Goal: Task Accomplishment & Management: Complete application form

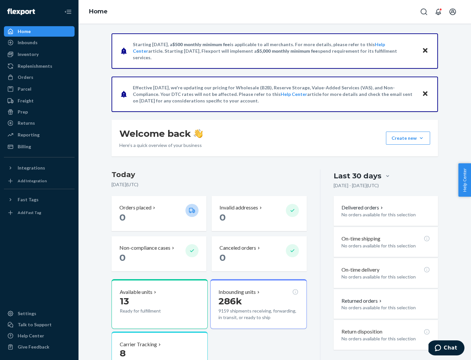
click at [421, 138] on button "Create new Create new inbound Create new order Create new product" at bounding box center [408, 138] width 44 height 13
click at [39, 43] on div "Inbounds" at bounding box center [39, 42] width 69 height 9
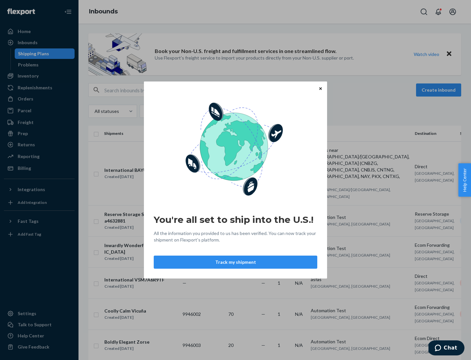
click at [236, 262] on button "Track my shipment" at bounding box center [236, 262] width 164 height 13
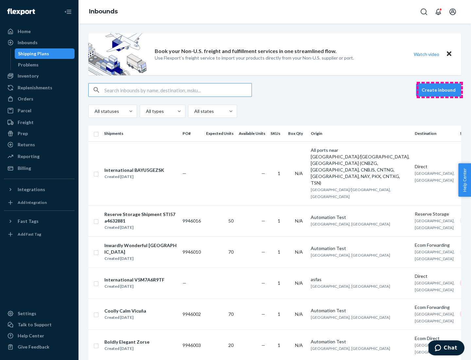
click at [440, 90] on button "Create inbound" at bounding box center [438, 89] width 45 height 13
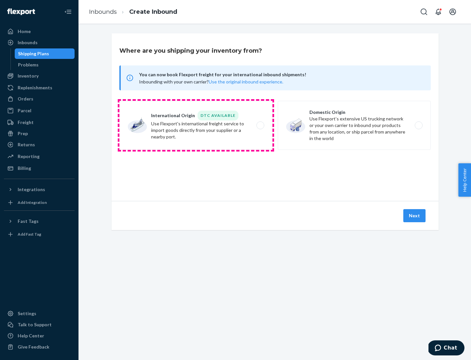
click at [196, 125] on label "International Origin DTC Available Use Flexport's international freight service…" at bounding box center [195, 125] width 153 height 49
click at [260, 125] on input "International Origin DTC Available Use Flexport's international freight service…" at bounding box center [262, 125] width 4 height 4
radio input "true"
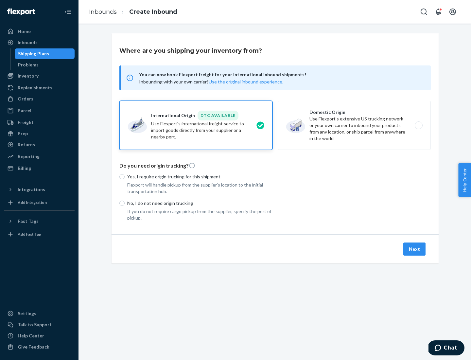
click at [200, 203] on p "No, I do not need origin trucking" at bounding box center [199, 203] width 145 height 7
click at [125, 203] on input "No, I do not need origin trucking" at bounding box center [121, 203] width 5 height 5
radio input "true"
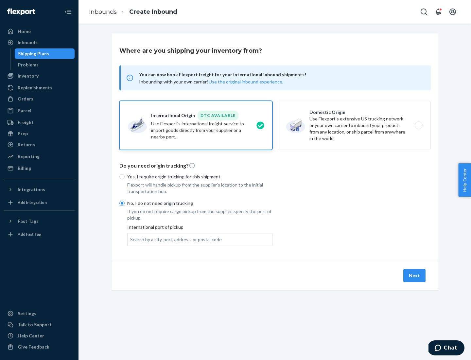
click at [174, 239] on div "Search by a city, port, address, or postal code" at bounding box center [176, 239] width 92 height 7
click at [131, 239] on input "Search by a city, port, address, or postal code" at bounding box center [130, 239] width 1 height 7
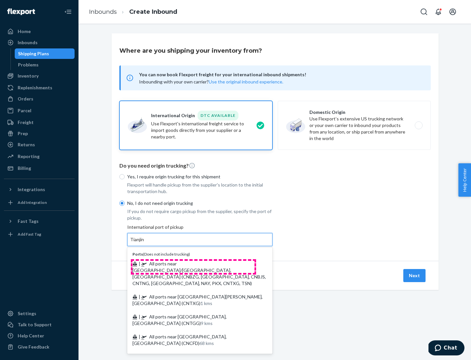
click at [193, 263] on span "| All ports near [GEOGRAPHIC_DATA]/[GEOGRAPHIC_DATA], [GEOGRAPHIC_DATA] (CNBZG,…" at bounding box center [199, 273] width 133 height 25
click at [145, 243] on input "Tianjin" at bounding box center [137, 239] width 14 height 7
type input "All ports near [GEOGRAPHIC_DATA]/[GEOGRAPHIC_DATA], [GEOGRAPHIC_DATA] (CNBZG, […"
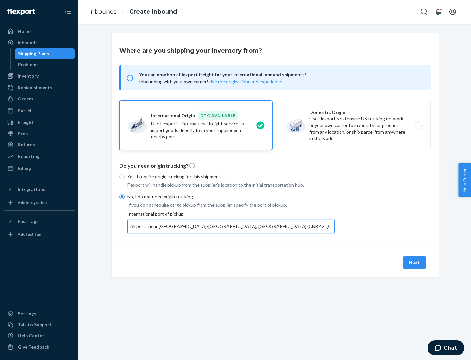
click at [415, 262] on button "Next" at bounding box center [414, 262] width 22 height 13
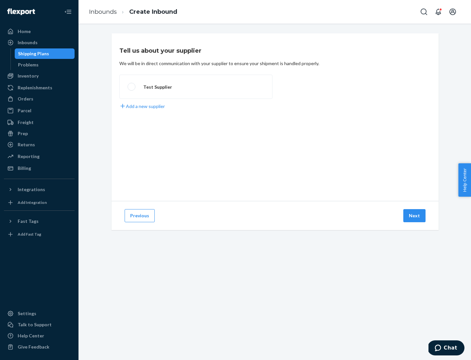
click at [196, 87] on label "Test Supplier" at bounding box center [195, 87] width 153 height 24
click at [132, 87] on input "Test Supplier" at bounding box center [130, 87] width 4 height 4
radio input "true"
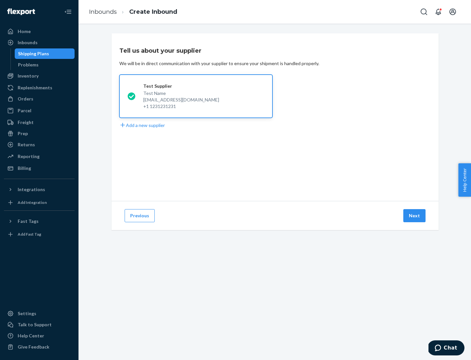
click at [415, 216] on button "Next" at bounding box center [414, 215] width 22 height 13
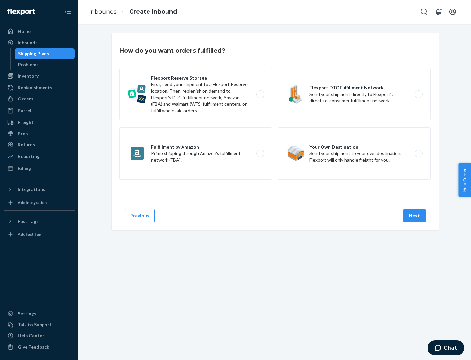
click at [275, 117] on div "Flexport Reserve Storage First, send your shipment to a Flexport Reserve locati…" at bounding box center [274, 124] width 311 height 113
click at [354, 94] on label "Flexport DTC Fulfillment Network Send your shipment directly to Flexport’s dire…" at bounding box center [354, 94] width 153 height 52
click at [418, 94] on input "Flexport DTC Fulfillment Network Send your shipment directly to Flexport’s dire…" at bounding box center [420, 94] width 4 height 4
radio input "true"
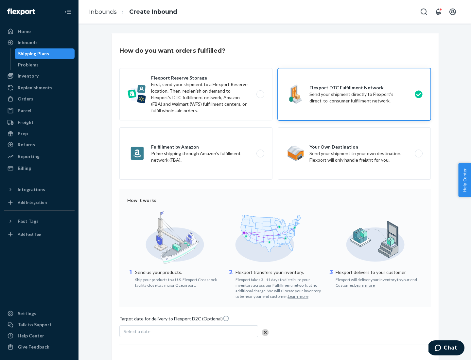
scroll to position [48, 0]
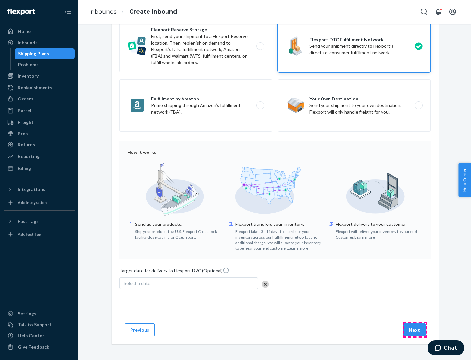
click at [415, 329] on button "Next" at bounding box center [414, 329] width 22 height 13
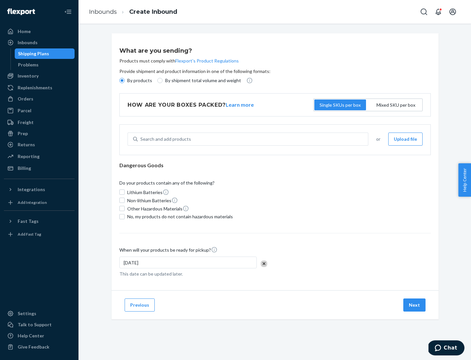
click at [139, 80] on p "By products" at bounding box center [139, 80] width 25 height 7
click at [125, 80] on input "By products" at bounding box center [121, 80] width 5 height 5
click at [165, 139] on div "Search and add products" at bounding box center [165, 139] width 51 height 7
click at [141, 139] on input "Search and add products" at bounding box center [140, 139] width 1 height 7
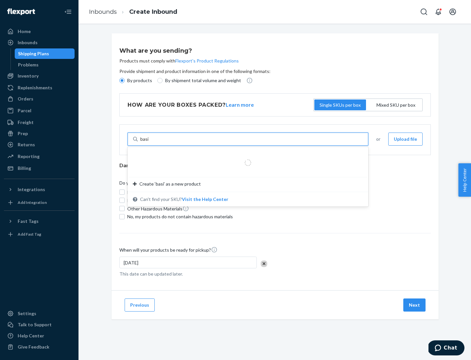
type input "basic"
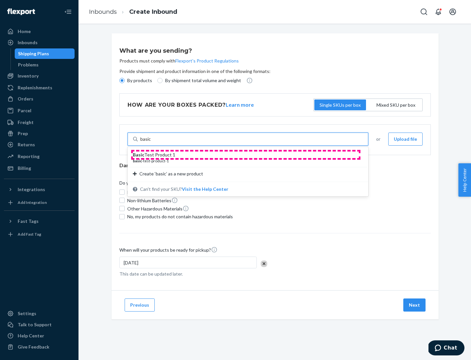
click at [246, 155] on div "Basic Test Product 1" at bounding box center [245, 154] width 225 height 7
click at [151, 142] on input "basic" at bounding box center [145, 139] width 11 height 7
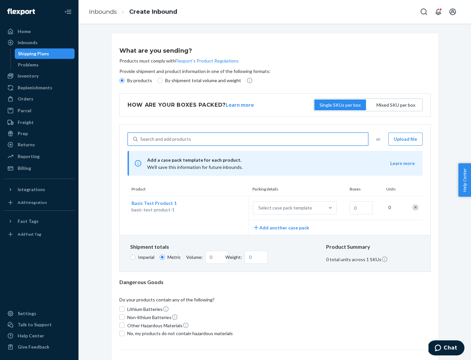
scroll to position [16, 0]
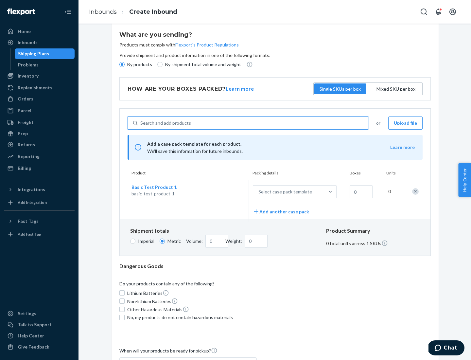
click at [284, 192] on div "Select case pack template" at bounding box center [285, 191] width 54 height 7
click at [226, 192] on input "Select case pack template" at bounding box center [226, 192] width 0 height 0
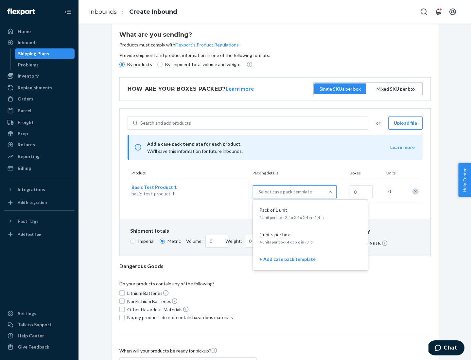
scroll to position [38, 0]
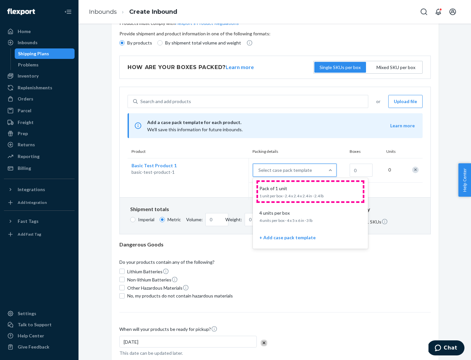
click at [311, 191] on div "Pack of 1 unit" at bounding box center [309, 188] width 105 height 7
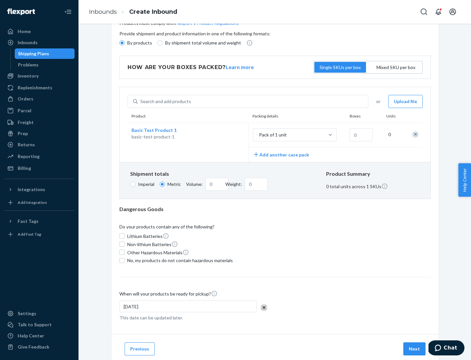
scroll to position [0, 0]
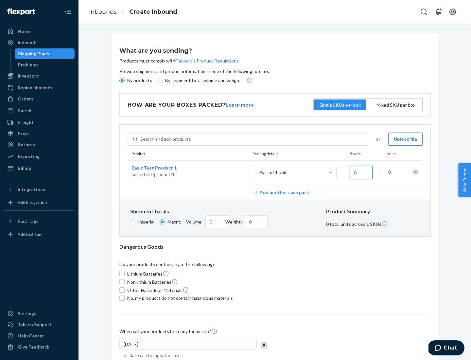
type input "1.09"
type input "1"
type input "10.89"
type input "10"
type input "0.02"
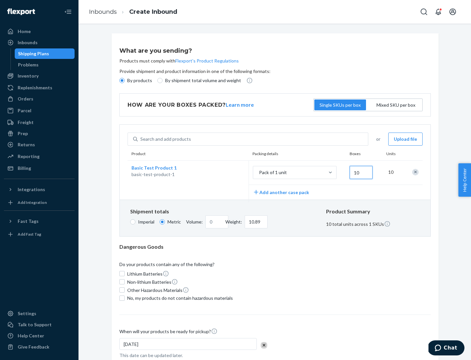
type input "108.86"
type input "100"
type input "0.23"
type input "1088.62"
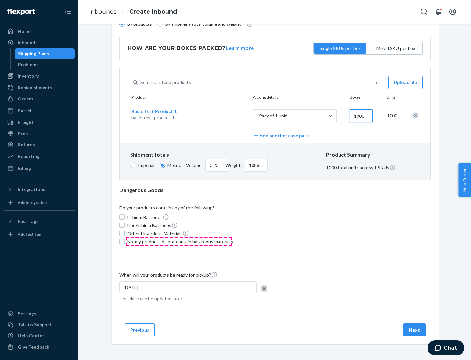
type input "1000"
click at [179, 241] on span "No, my products do not contain hazardous materials" at bounding box center [180, 241] width 106 height 7
click at [125, 241] on input "No, my products do not contain hazardous materials" at bounding box center [121, 241] width 5 height 5
checkbox input "true"
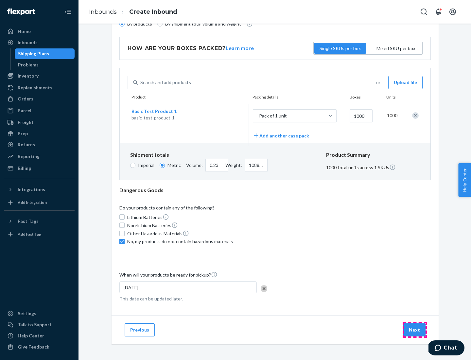
click at [415, 329] on button "Next" at bounding box center [414, 329] width 22 height 13
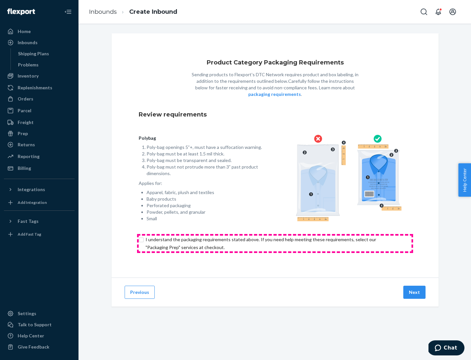
click at [275, 243] on input "checkbox" at bounding box center [275, 244] width 273 height 16
checkbox input "true"
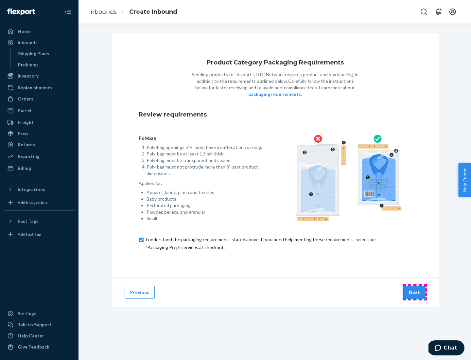
click at [415, 292] on button "Next" at bounding box center [414, 292] width 22 height 13
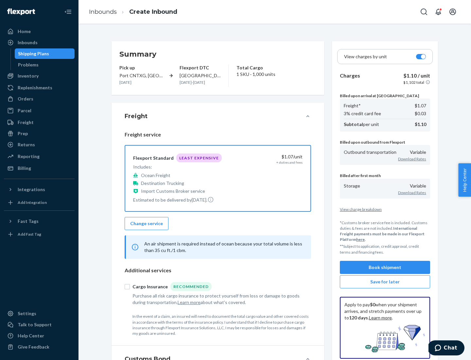
scroll to position [76, 0]
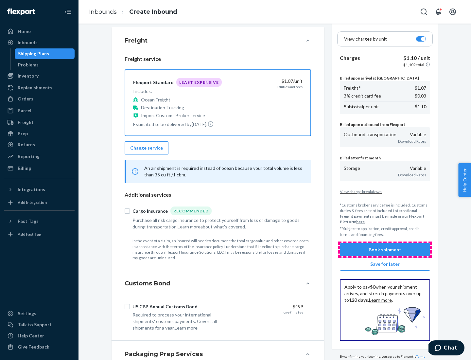
click at [385, 249] on button "Book shipment" at bounding box center [385, 249] width 90 height 13
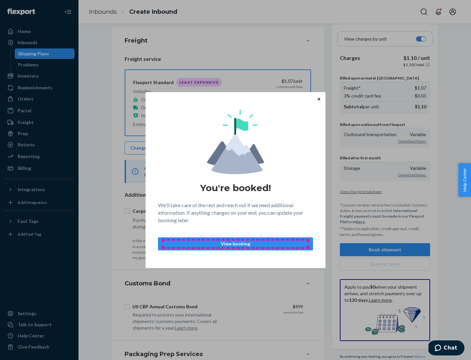
click at [236, 243] on p "View booking" at bounding box center [236, 243] width 144 height 7
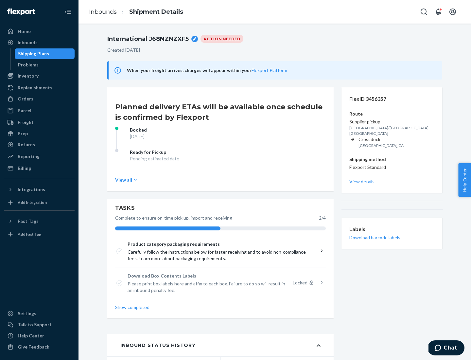
scroll to position [52, 0]
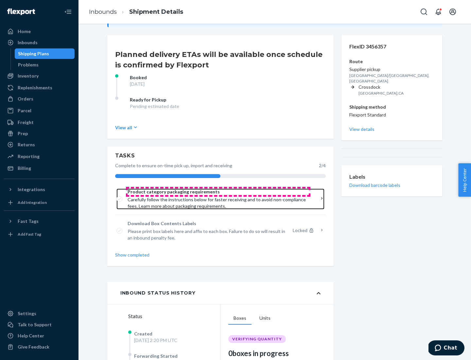
click at [218, 192] on span "Product category packaging requirements" at bounding box center [218, 191] width 181 height 7
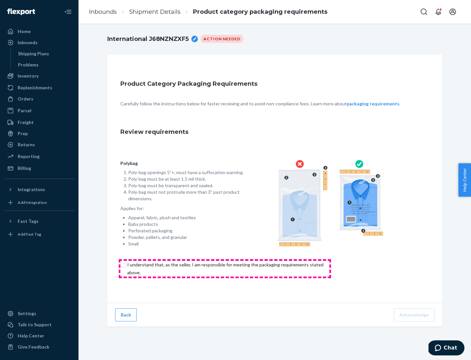
click at [225, 268] on input "checkbox" at bounding box center [229, 269] width 218 height 16
checkbox input "true"
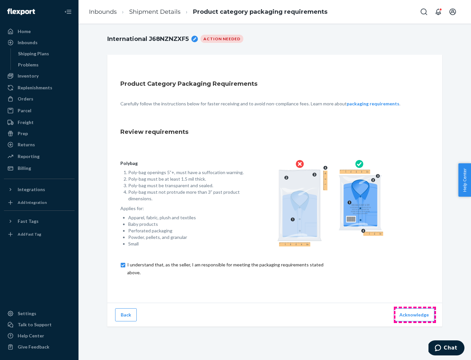
click at [415, 314] on button "Acknowledge" at bounding box center [414, 314] width 41 height 13
